Goal: Transaction & Acquisition: Purchase product/service

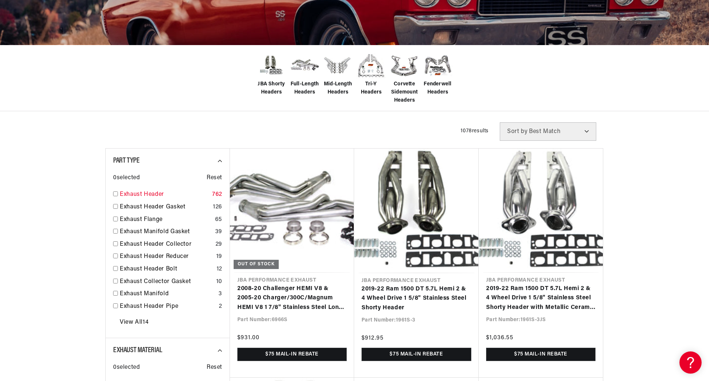
scroll to position [148, 0]
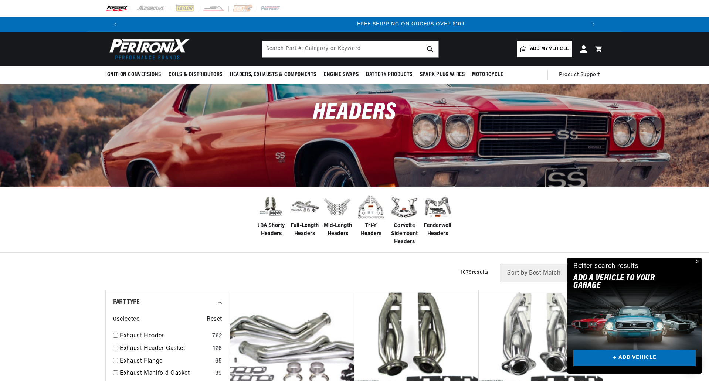
scroll to position [0, 924]
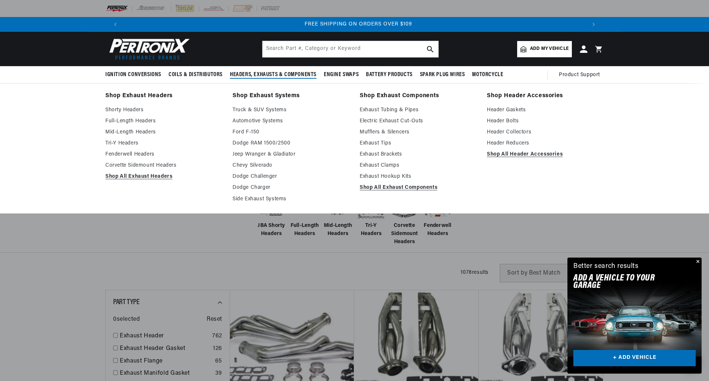
click at [251, 75] on span "Headers, Exhausts & Components" at bounding box center [273, 75] width 87 height 8
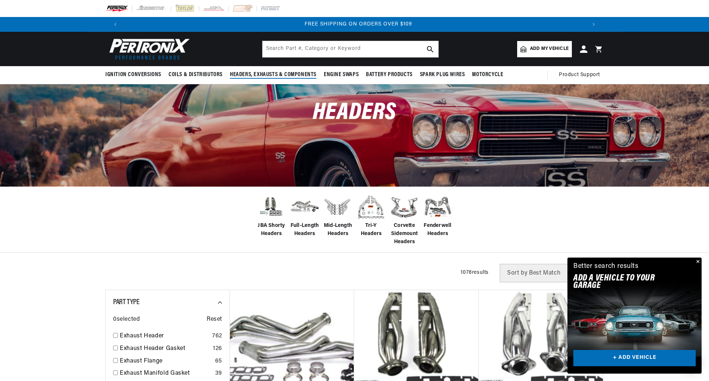
click at [264, 71] on span "Headers, Exhausts & Components" at bounding box center [273, 75] width 87 height 8
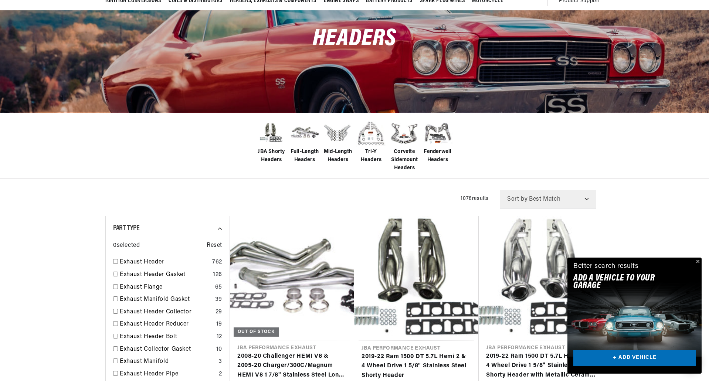
scroll to position [0, 462]
click at [303, 150] on span "Full-Length Headers" at bounding box center [305, 156] width 30 height 17
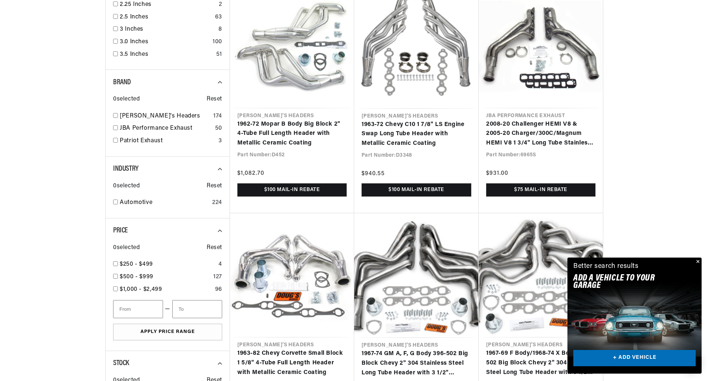
scroll to position [814, 0]
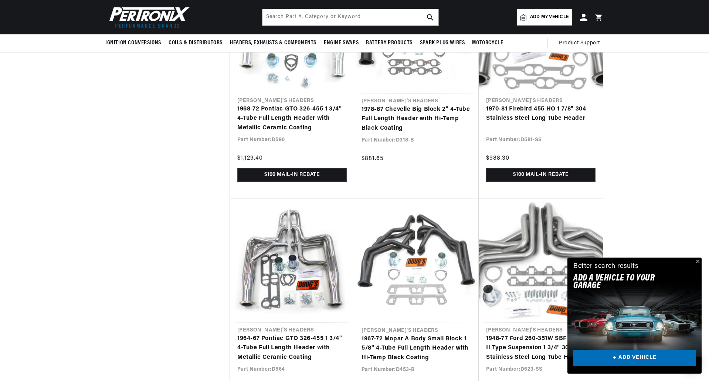
scroll to position [2034, 0]
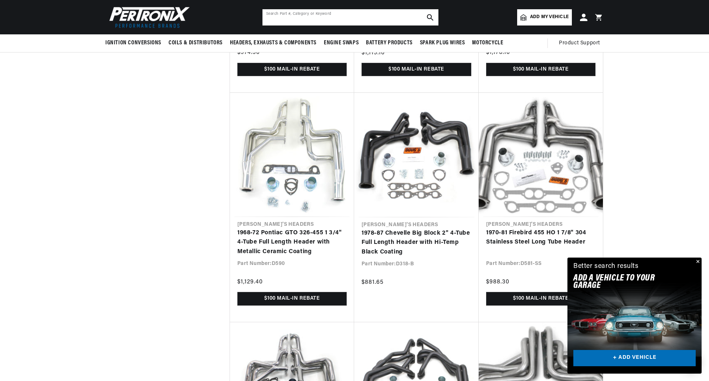
click at [346, 19] on input "text" at bounding box center [351, 17] width 176 height 16
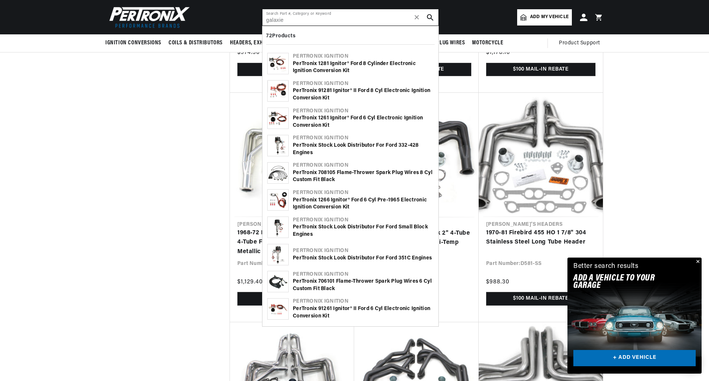
type input "galaxie"
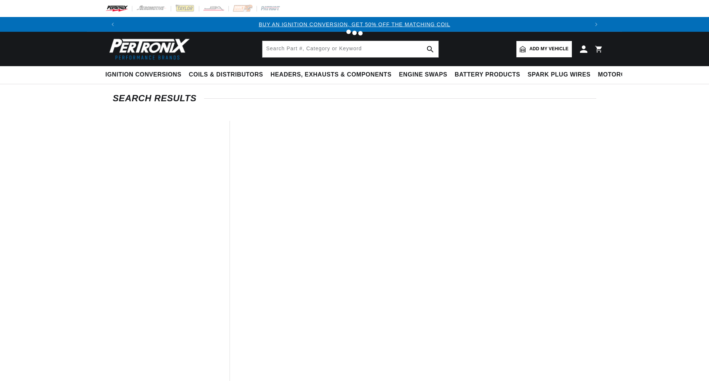
type input "galaxie"
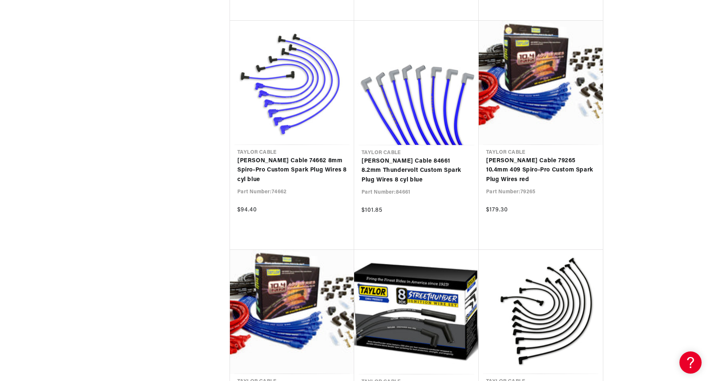
scroll to position [3328, 0]
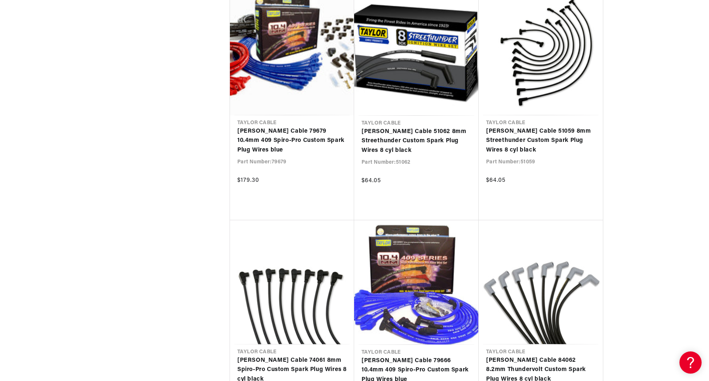
scroll to position [3587, 0]
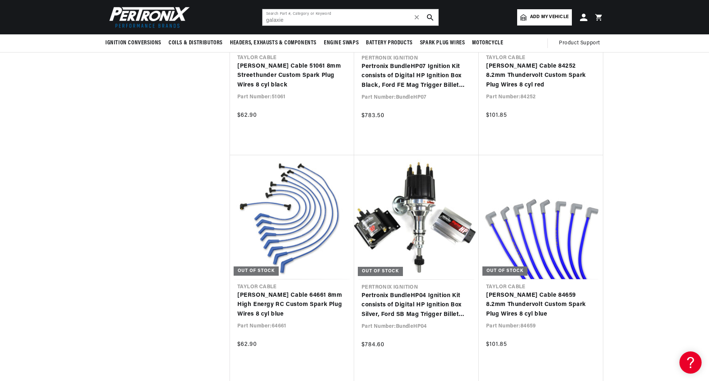
scroll to position [5064, 0]
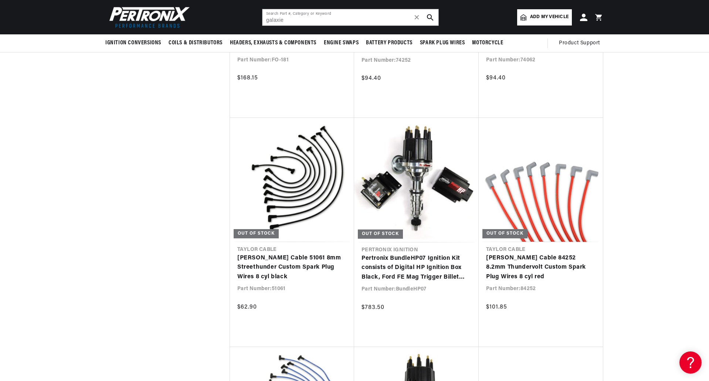
click at [554, 15] on span "Add my vehicle" at bounding box center [549, 17] width 38 height 7
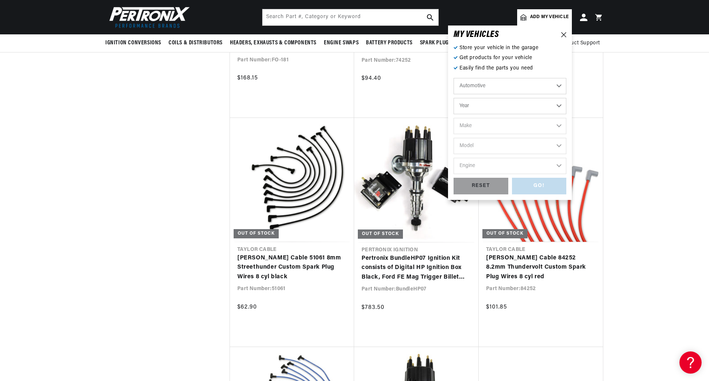
click at [503, 108] on select "Year 2022 2021 2020 2019 2018 2017 2016 2015 2014 2013 2012 2011 2010 2009 2008…" at bounding box center [510, 106] width 113 height 16
select select "1967"
click at [454, 98] on select "Year 2022 2021 2020 2019 2018 2017 2016 2015 2014 2013 2012 2011 2010 2009 2008…" at bounding box center [510, 106] width 113 height 16
select select "1967"
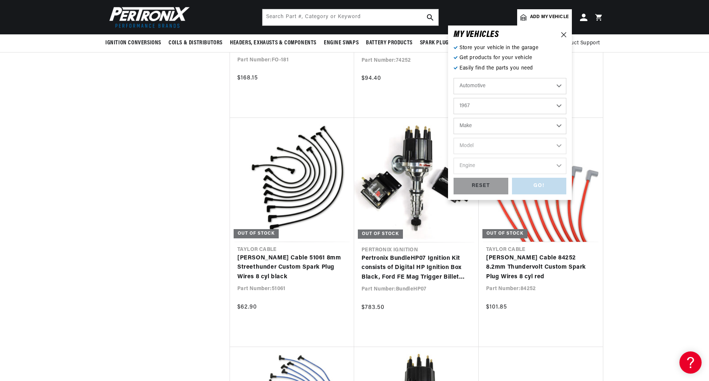
click at [470, 128] on select "Make Alfa Romeo American Motors Aston Martin Austin Austin Healey Avanti Bentle…" at bounding box center [510, 126] width 113 height 16
select select "Ford"
click at [454, 118] on select "Make Alfa Romeo American Motors Aston Martin Austin Austin Healey Avanti Bentle…" at bounding box center [510, 126] width 113 height 16
select select "Ford"
drag, startPoint x: 473, startPoint y: 148, endPoint x: 470, endPoint y: 153, distance: 5.5
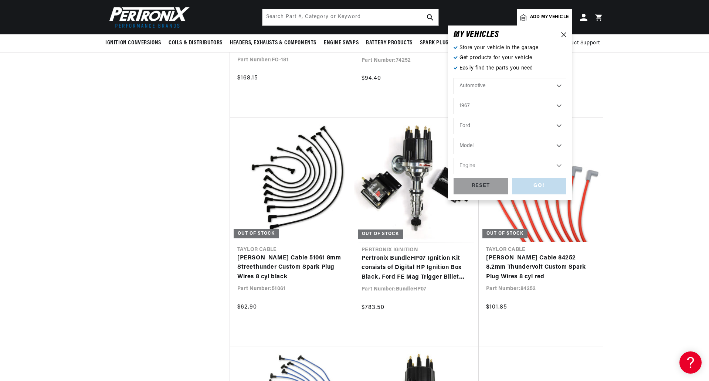
click at [472, 148] on select "Model Bronco Club Wagon Country Sedan Country Squire Custom Custom 500 Econolin…" at bounding box center [510, 146] width 113 height 16
select select "Galaxie-500"
click at [454, 138] on select "Model Bronco Club Wagon Country Sedan Country Squire Custom Custom 500 Econolin…" at bounding box center [510, 146] width 113 height 16
click at [490, 164] on select "Engine 289cid / 4.7L 427cid / 7.0L 428cid / 7.0L" at bounding box center [510, 166] width 113 height 16
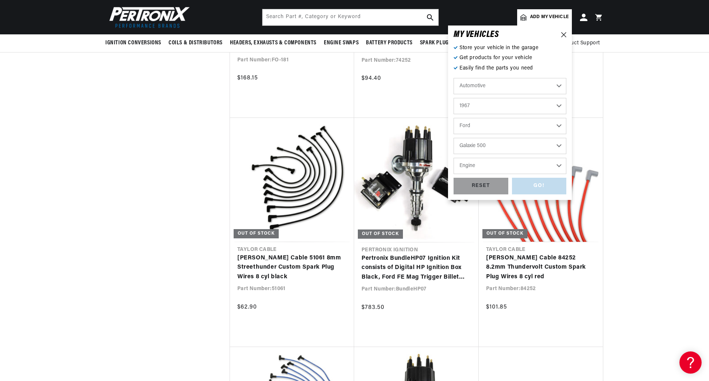
click at [490, 143] on select "Bronco Club Wagon Country Sedan Country Squire Custom Custom 500 Econoline F-10…" at bounding box center [510, 146] width 113 height 16
click at [454, 138] on select "Bronco Club Wagon Country Sedan Country Squire Custom Custom 500 Econoline F-10…" at bounding box center [510, 146] width 113 height 16
select select "Galaxie"
click at [483, 166] on select "Engine 3.6L 3.7L 4.3L 4.8L 6.7L 200cid / 3.3L 240cid / 3.9L 289cid / 4.7L 352ci…" at bounding box center [510, 166] width 113 height 16
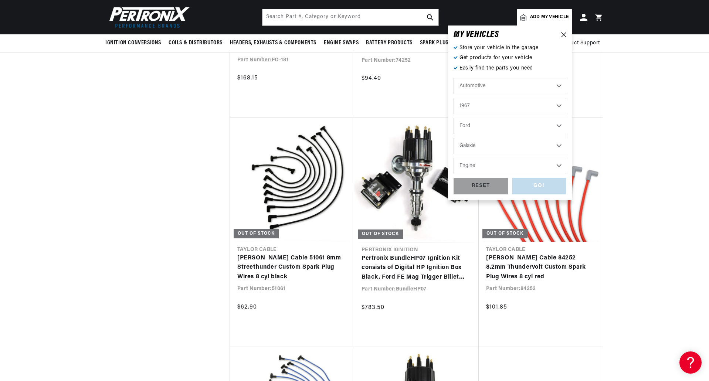
select select "390cid-6.4L"
click at [454, 158] on select "Engine 3.6L 3.7L 4.3L 4.8L 6.7L 200cid / 3.3L 240cid / 3.9L 289cid / 4.7L 352ci…" at bounding box center [510, 166] width 113 height 16
select select "390cid-6.4L"
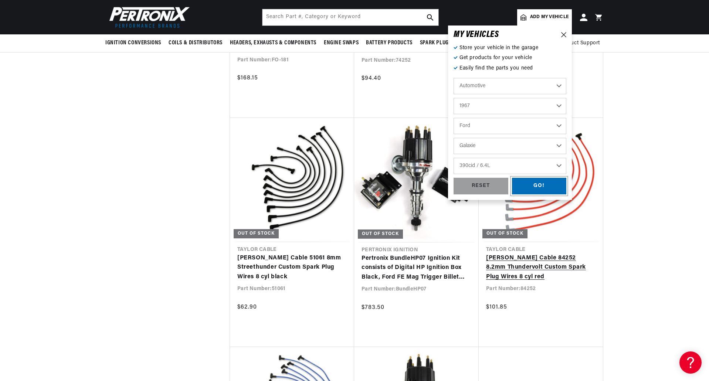
drag, startPoint x: 544, startPoint y: 182, endPoint x: 538, endPoint y: 184, distance: 6.3
click at [544, 182] on div "GO!" at bounding box center [539, 186] width 55 height 17
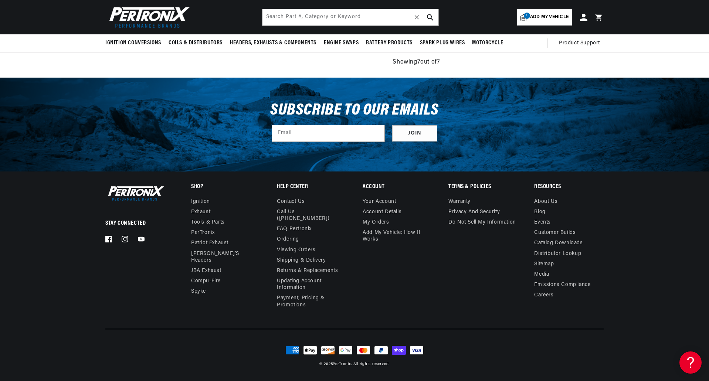
type input "galaxie"
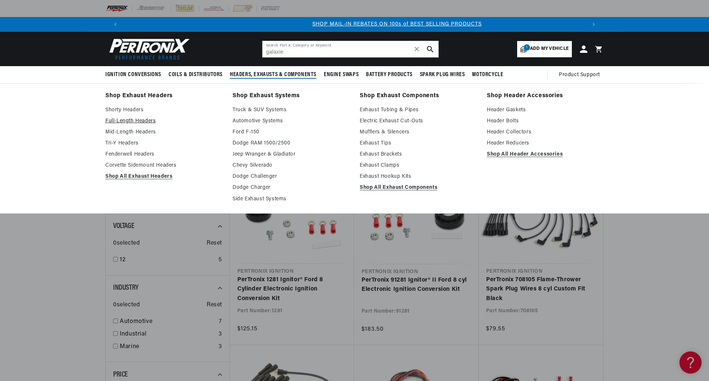
scroll to position [0, 462]
click at [143, 121] on link "Full-Length Headers" at bounding box center [163, 121] width 117 height 9
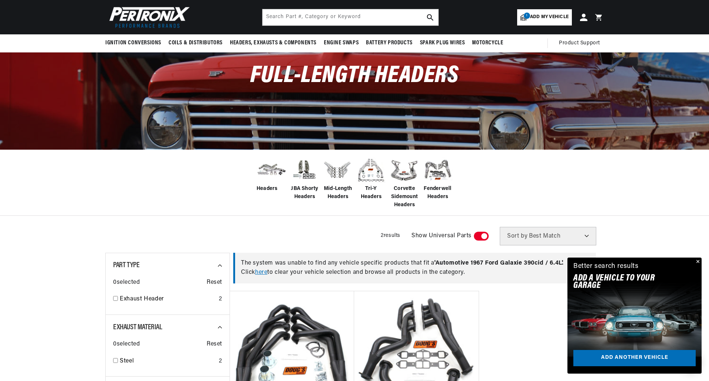
scroll to position [0, 462]
click at [336, 170] on img at bounding box center [338, 170] width 30 height 30
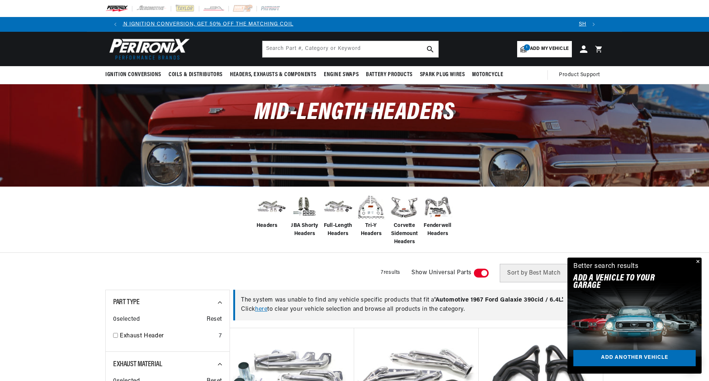
click at [273, 219] on span at bounding box center [272, 207] width 30 height 30
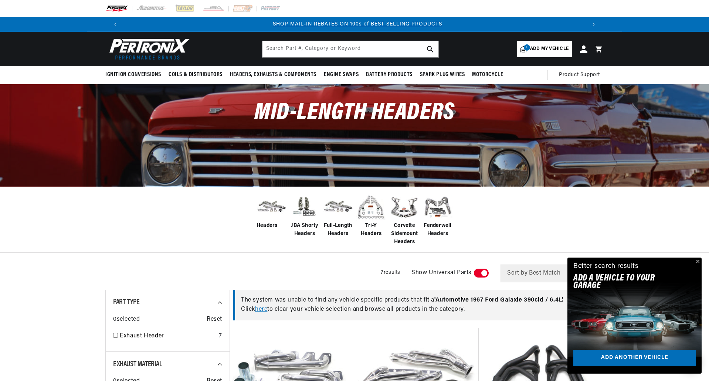
scroll to position [0, 462]
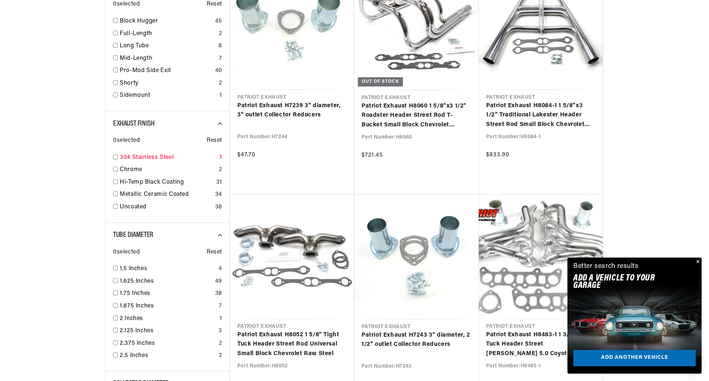
scroll to position [0, 462]
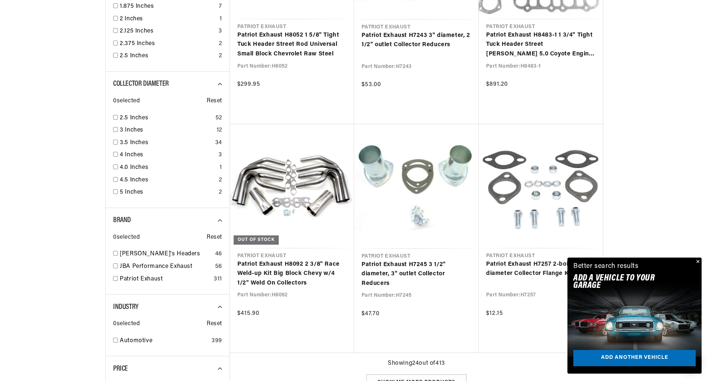
scroll to position [1035, 0]
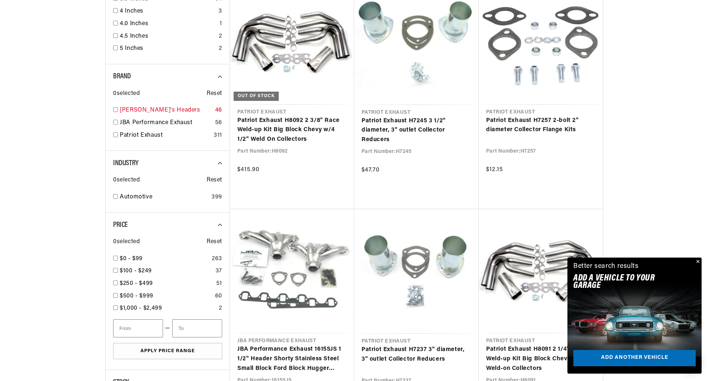
click at [142, 112] on link "[PERSON_NAME]'s Headers" at bounding box center [166, 111] width 92 height 10
checkbox input "true"
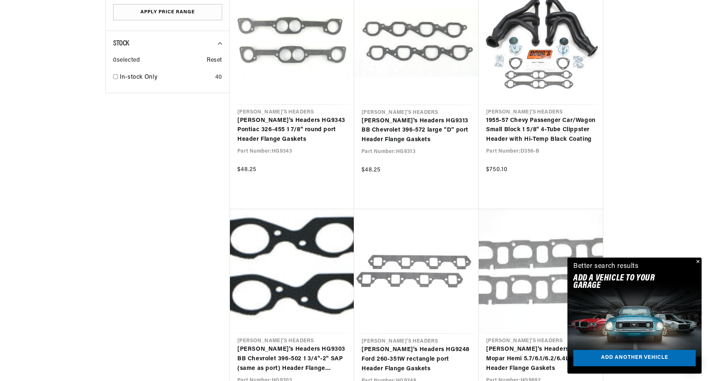
scroll to position [0, 454]
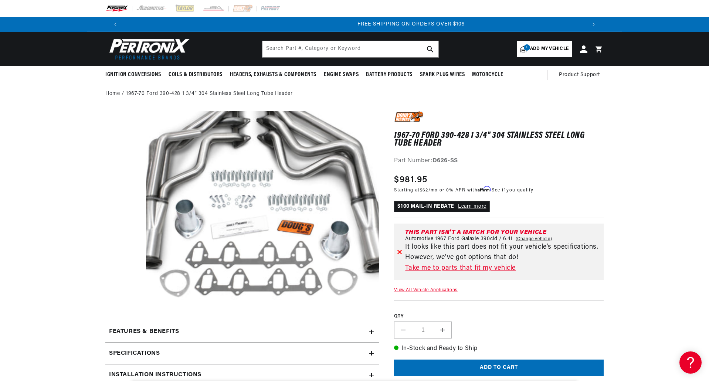
scroll to position [0, 924]
click at [166, 353] on div "Specifications" at bounding box center [237, 354] width 264 height 10
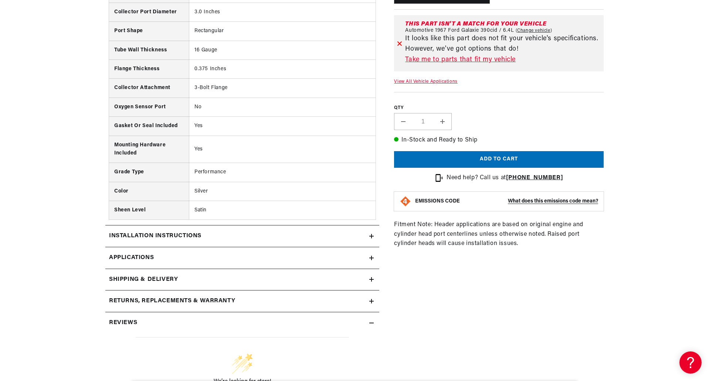
scroll to position [481, 0]
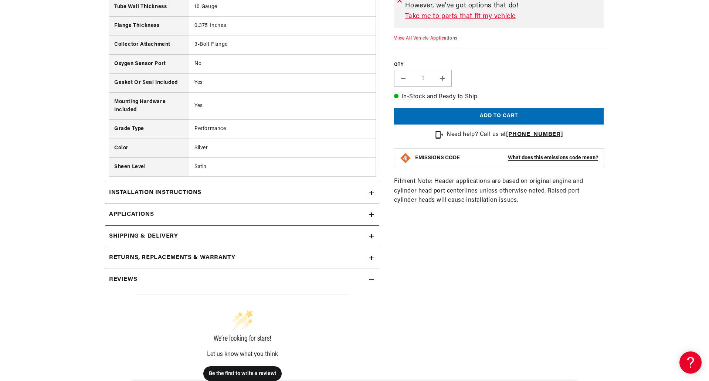
click at [241, 219] on link "Applications" at bounding box center [242, 215] width 274 height 22
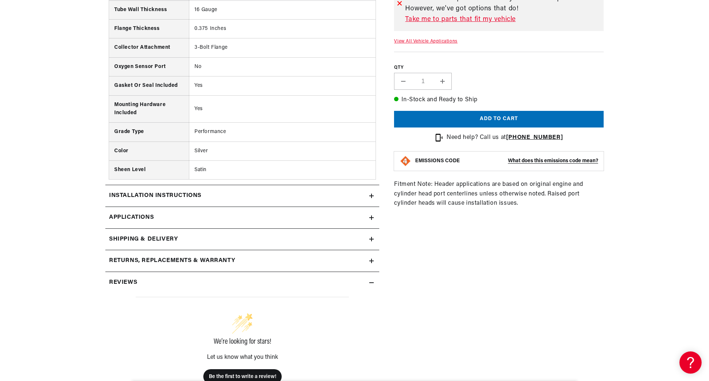
scroll to position [481, 0]
